Goal: Task Accomplishment & Management: Use online tool/utility

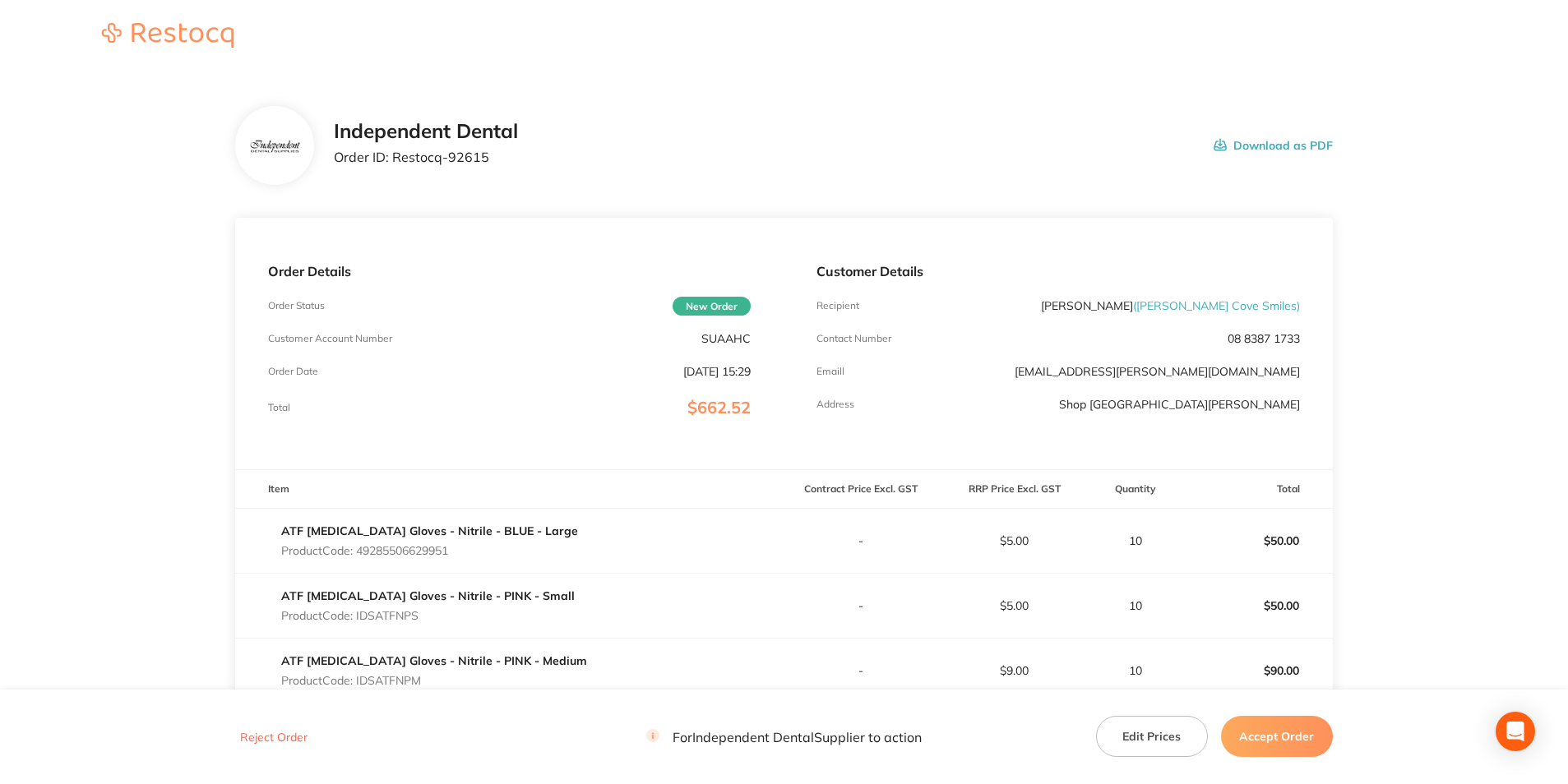
click at [1275, 735] on button "Accept Order" at bounding box center [1277, 736] width 112 height 41
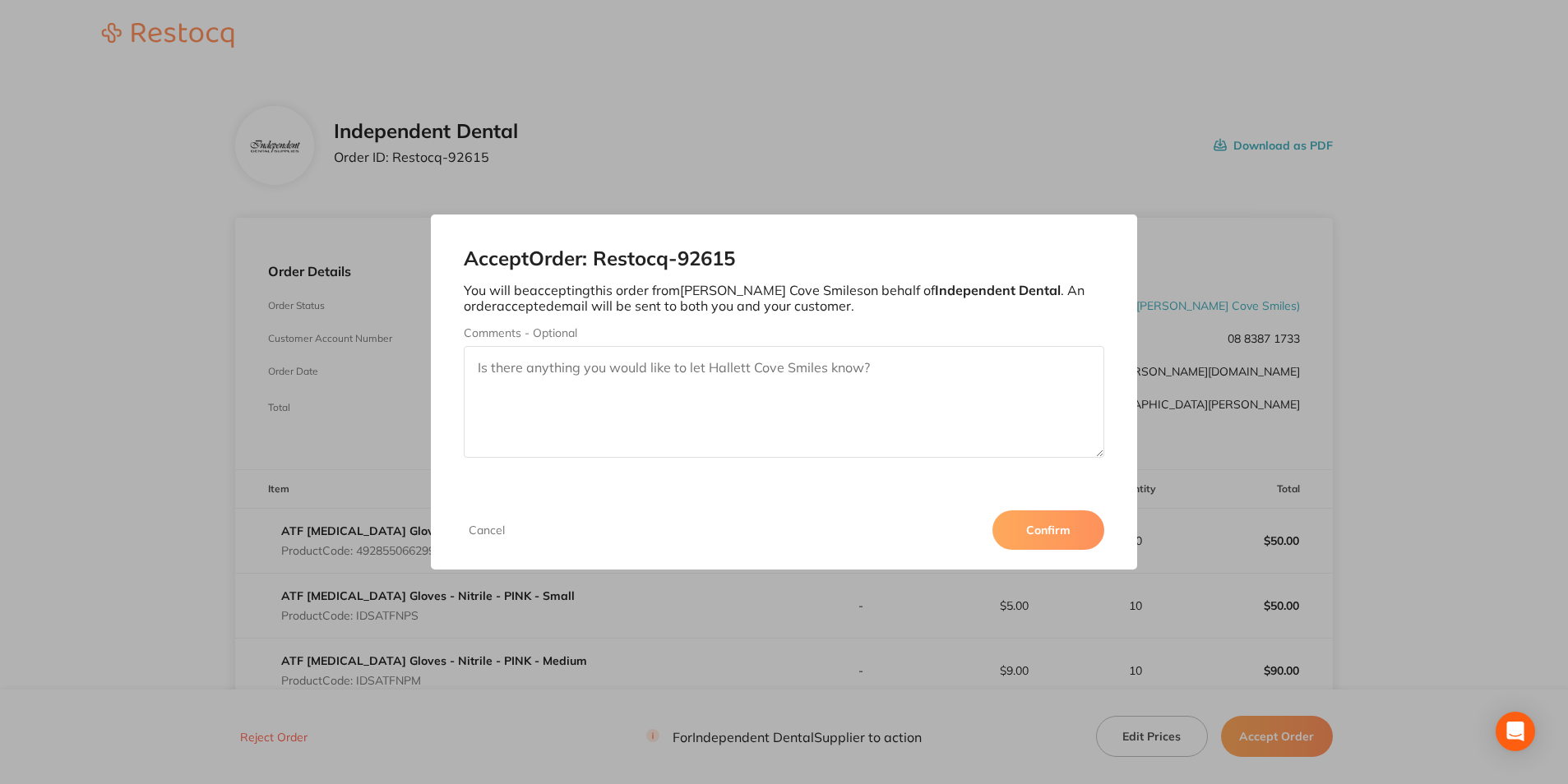
click at [1068, 514] on button "Confirm" at bounding box center [1048, 530] width 112 height 39
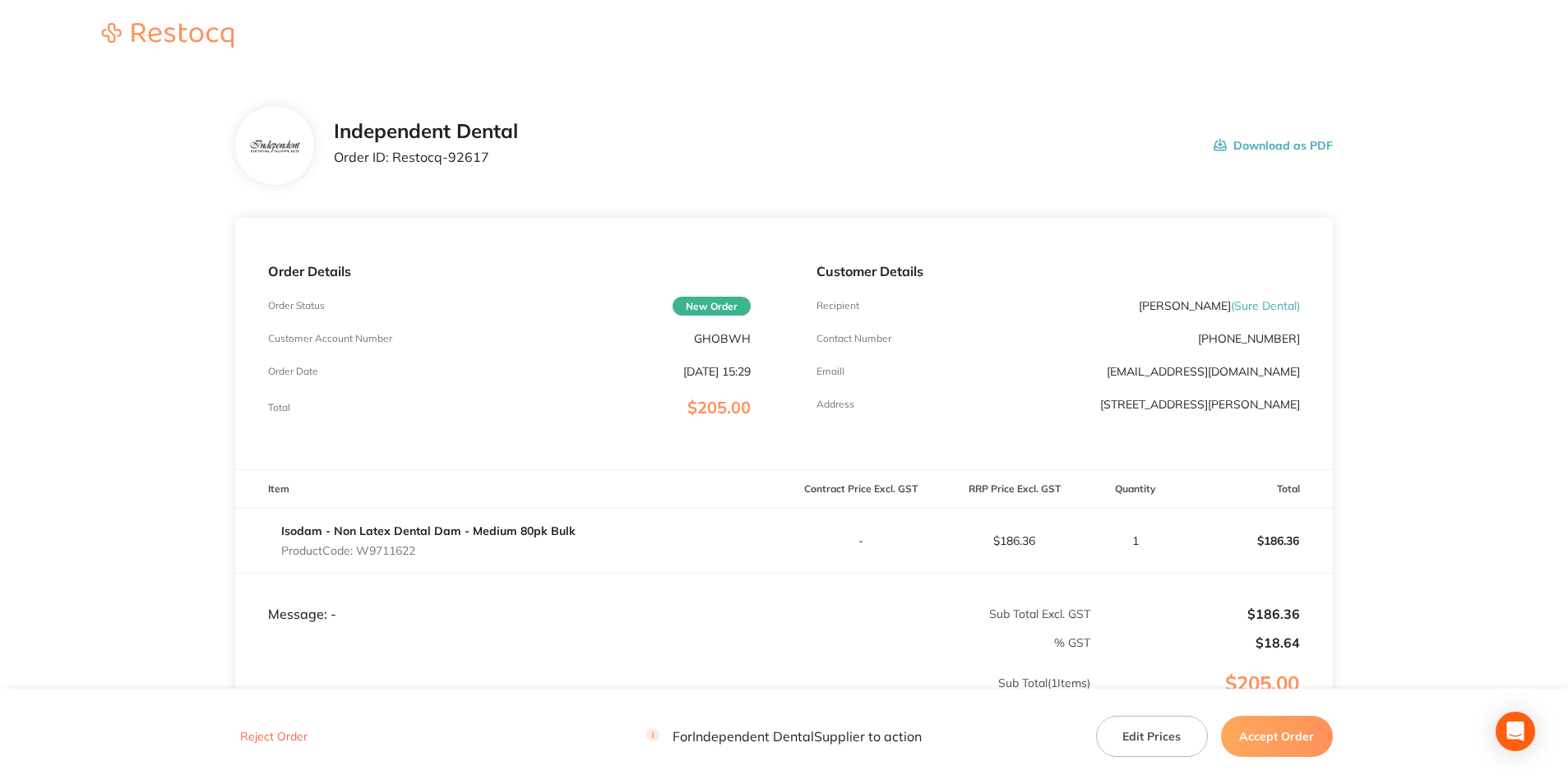
click at [1266, 725] on button "Accept Order" at bounding box center [1277, 736] width 112 height 41
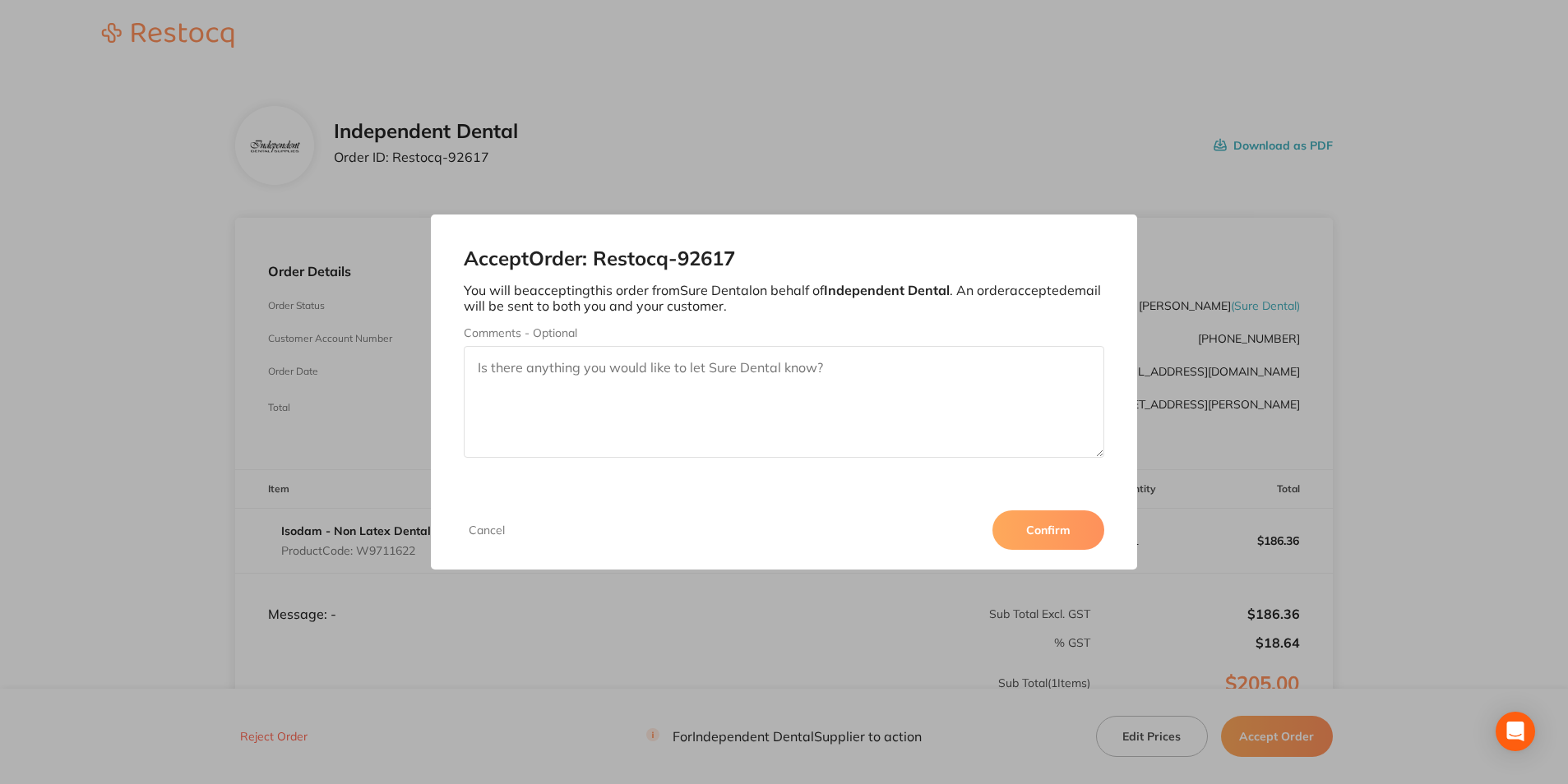
click at [1049, 526] on button "Confirm" at bounding box center [1048, 530] width 112 height 39
